Goal: Transaction & Acquisition: Purchase product/service

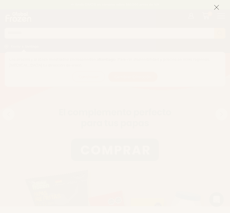
click at [216, 8] on icon at bounding box center [217, 8] width 6 height 6
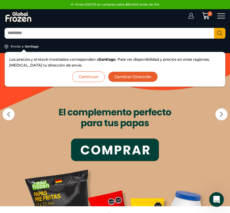
click at [191, 17] on icon at bounding box center [191, 16] width 6 height 6
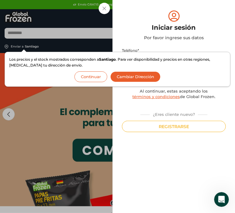
click at [193, 13] on div "Iniciar sesión Mi cuenta Login Register Iniciar sesión Por favor ingrese sus da…" at bounding box center [196, 16] width 6 height 6
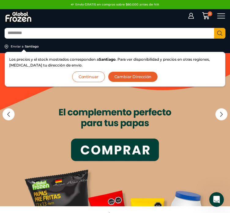
click at [117, 75] on button "Cambiar Dirección" at bounding box center [133, 76] width 50 height 11
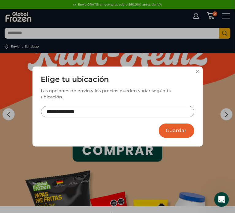
click at [98, 106] on input "**********" at bounding box center [117, 111] width 153 height 11
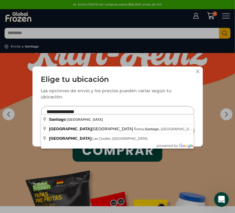
drag, startPoint x: 98, startPoint y: 106, endPoint x: -4, endPoint y: 106, distance: 102.1
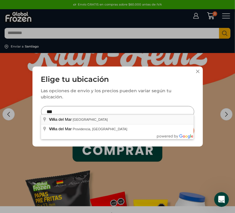
type input "**********"
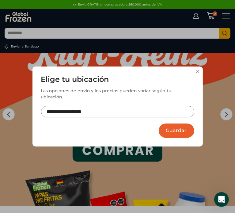
click at [176, 123] on button "Guardar" at bounding box center [175, 130] width 35 height 14
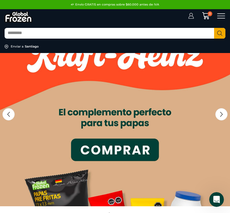
click at [190, 16] on icon at bounding box center [191, 16] width 6 height 6
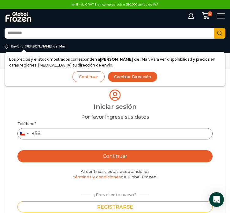
click at [46, 135] on input "Teléfono *" at bounding box center [114, 133] width 195 height 11
type input "*********"
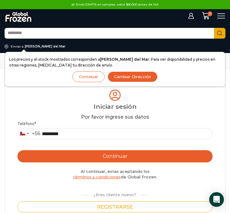
click at [54, 156] on button "Continuar" at bounding box center [114, 156] width 195 height 12
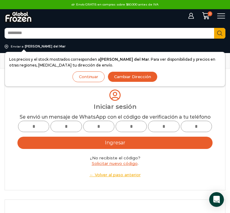
click at [94, 76] on button "Continuar" at bounding box center [88, 76] width 32 height 11
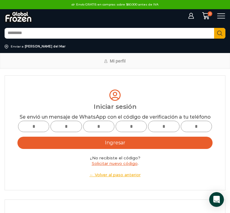
click at [25, 132] on input "text" at bounding box center [33, 125] width 31 height 11
type input "*"
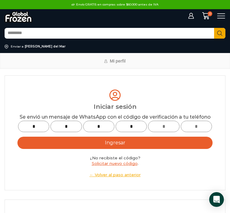
type input "*"
click at [37, 149] on button "Ingresar" at bounding box center [114, 142] width 195 height 12
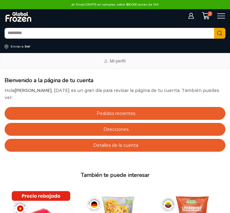
click at [86, 31] on input "Search input" at bounding box center [109, 33] width 209 height 10
type input "******"
click at [128, 110] on span "Pedidos recientes" at bounding box center [115, 113] width 40 height 6
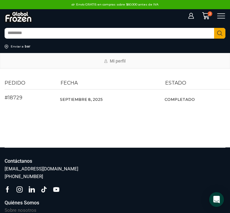
click at [45, 30] on input "Search input" at bounding box center [109, 33] width 209 height 10
click at [69, 99] on time "Septiembre 8, 2025" at bounding box center [81, 99] width 43 height 5
click at [92, 30] on input "Search input" at bounding box center [109, 33] width 209 height 10
type input "******"
click at [214, 28] on button "Search" at bounding box center [219, 33] width 11 height 11
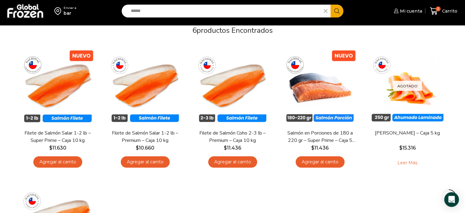
scroll to position [61, 0]
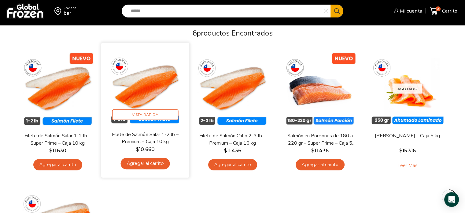
click at [147, 163] on link "Agregar al carrito" at bounding box center [144, 162] width 49 height 11
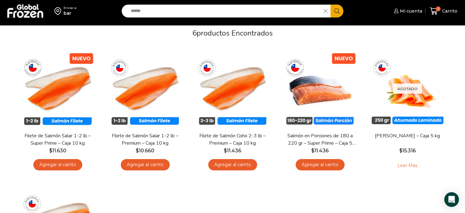
click at [190, 7] on input "******" at bounding box center [224, 11] width 193 height 13
type input "*******"
click at [230, 5] on button "Search" at bounding box center [337, 11] width 13 height 13
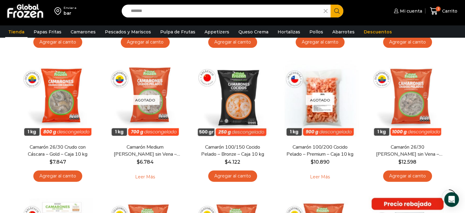
scroll to position [31, 0]
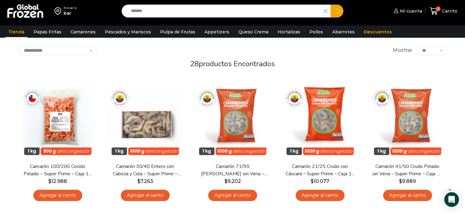
click at [176, 6] on input "*******" at bounding box center [224, 11] width 193 height 13
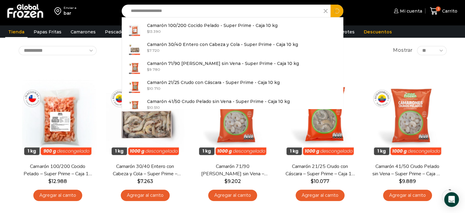
type input "**********"
click at [331, 5] on button "Search" at bounding box center [337, 11] width 13 height 13
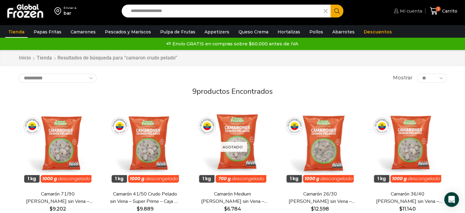
click at [402, 7] on link "Mi cuenta" at bounding box center [407, 11] width 30 height 12
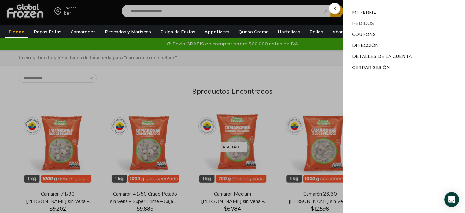
click at [365, 22] on link "Pedidos" at bounding box center [363, 23] width 22 height 6
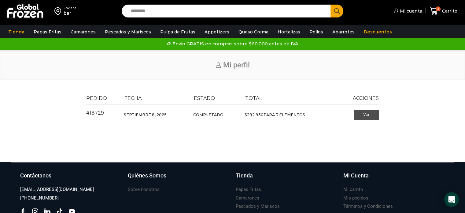
click at [374, 117] on link "Ver" at bounding box center [366, 114] width 25 height 10
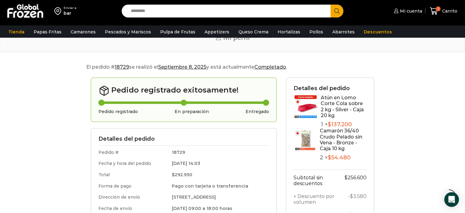
scroll to position [31, 0]
click at [339, 134] on link "Camarón 36/40 Crudo Pelado sin Vena - Bronze - Caja 10 kg" at bounding box center [341, 140] width 43 height 24
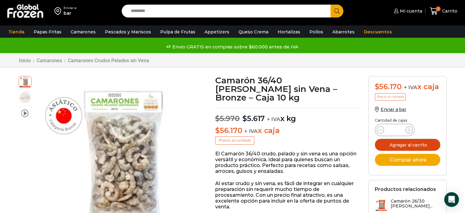
click at [402, 143] on button "Agregar al carrito" at bounding box center [407, 145] width 65 height 12
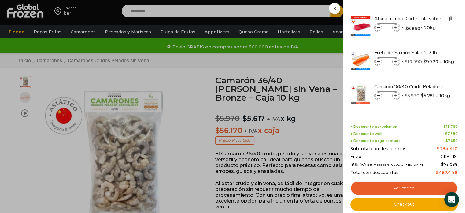
click at [450, 18] on img "Eliminar Atún en Lomo Corte Cola sobre 2 kg - Silver - Caja 20 kg del carrito" at bounding box center [452, 19] width 6 height 6
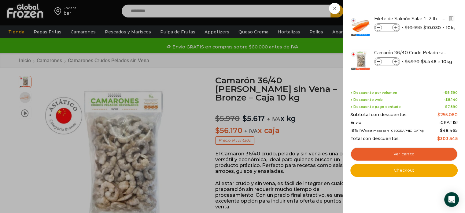
click at [379, 28] on icon at bounding box center [378, 27] width 3 height 3
type input "*"
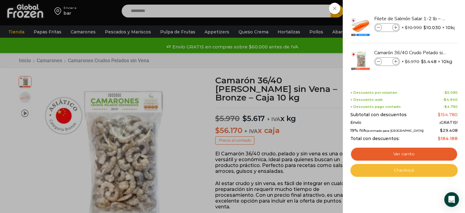
click at [404, 172] on link "Checkout" at bounding box center [403, 170] width 107 height 13
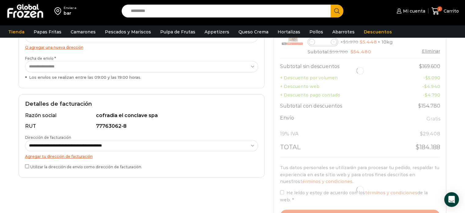
scroll to position [122, 0]
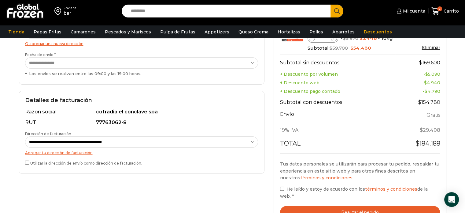
click at [30, 161] on label "Utilizar la dirección de envío como dirección de facturación." at bounding box center [141, 162] width 233 height 6
click at [301, 205] on button "Realizar el pedido" at bounding box center [360, 211] width 160 height 13
